Goal: Information Seeking & Learning: Learn about a topic

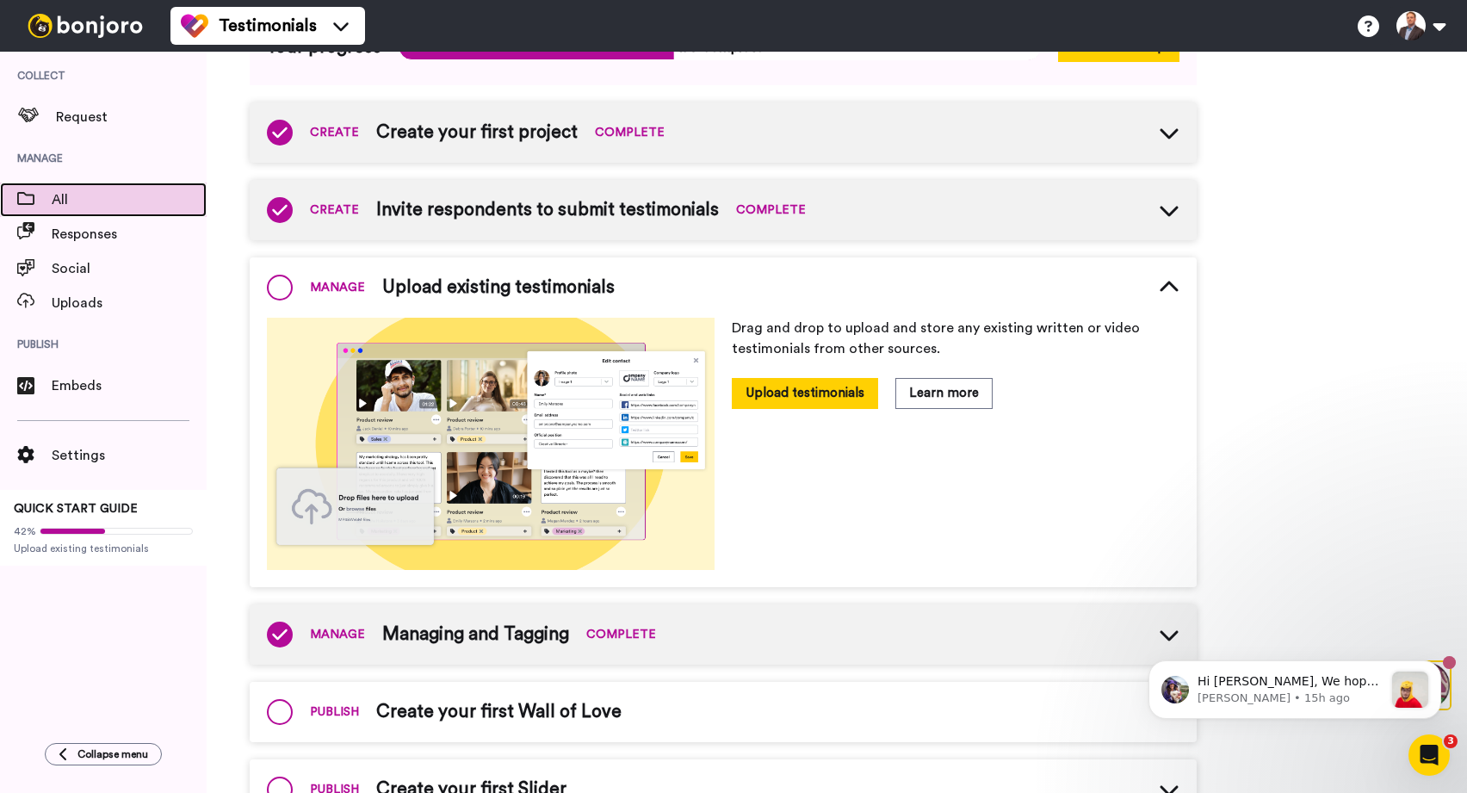
click at [86, 193] on span "All" at bounding box center [129, 199] width 155 height 21
